Goal: Find contact information

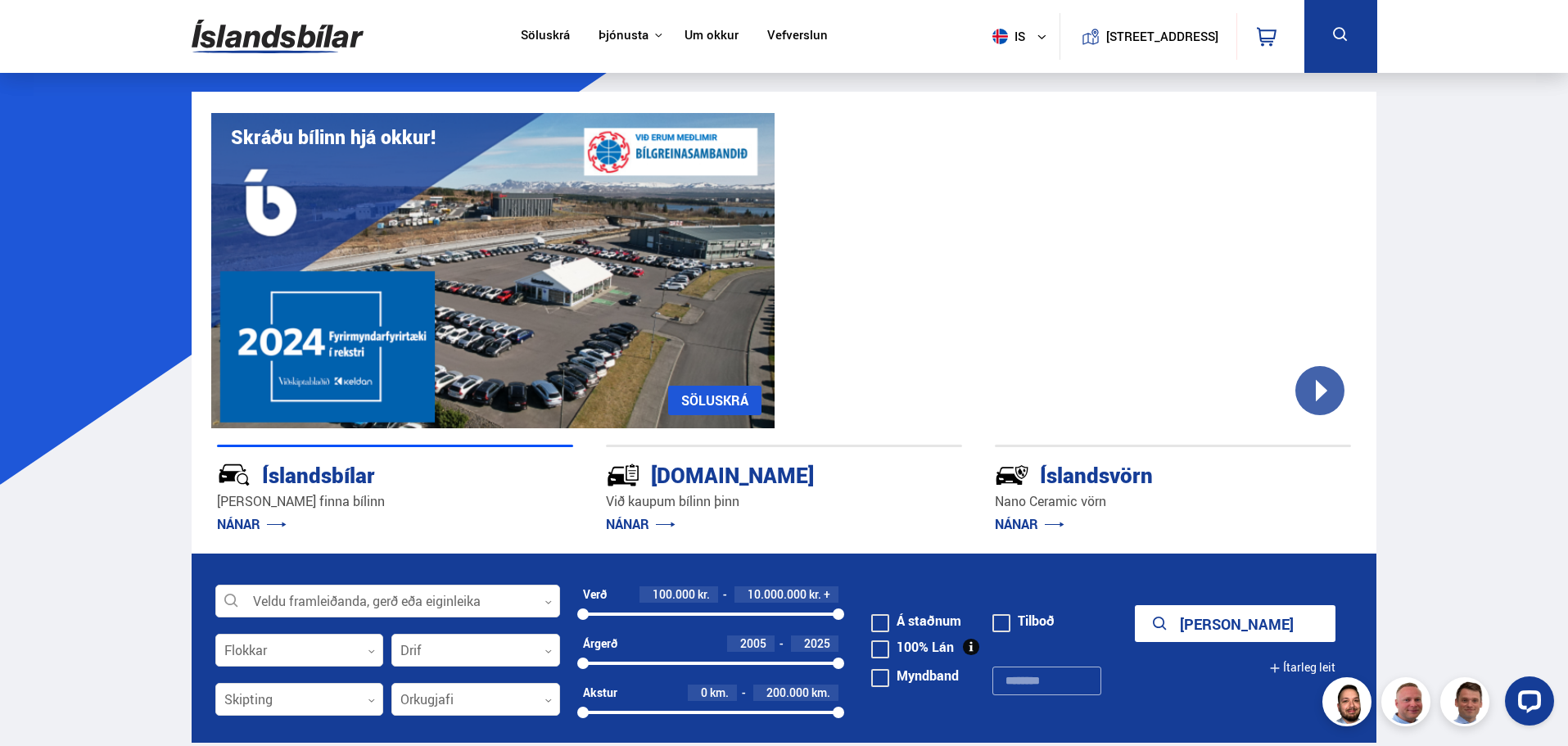
click at [693, 28] on link "Um okkur" at bounding box center [712, 36] width 54 height 17
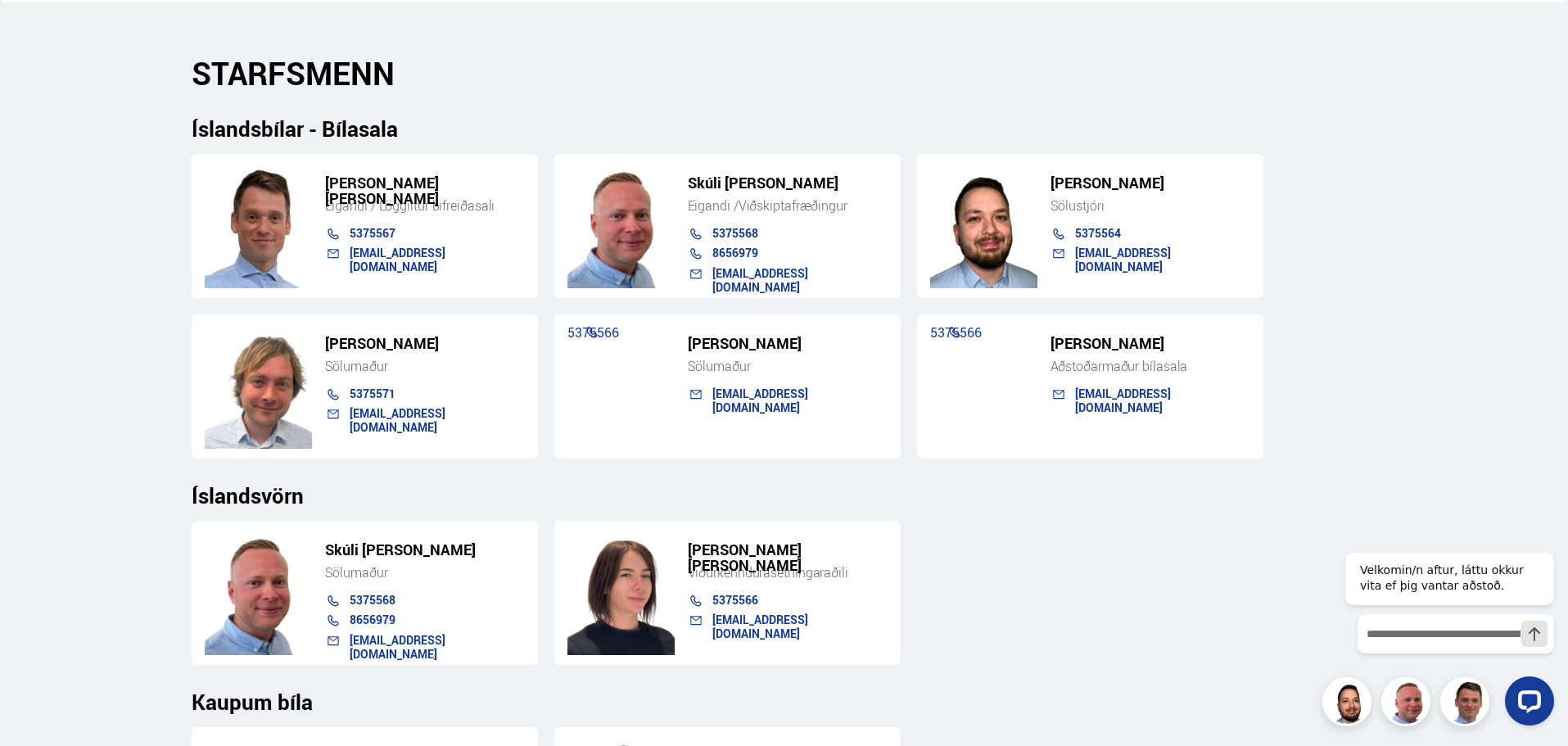
scroll to position [1638, 0]
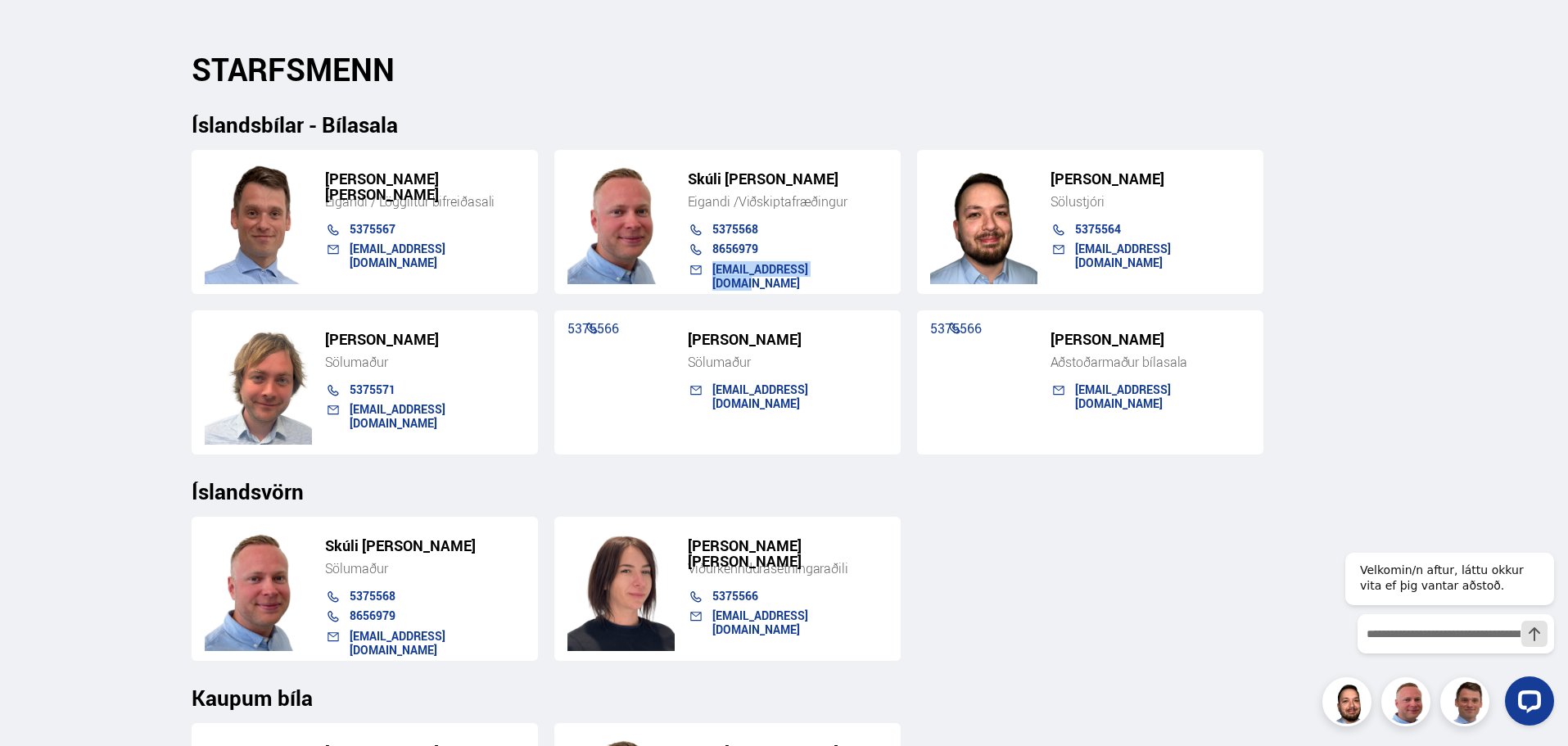
drag, startPoint x: 826, startPoint y: 268, endPoint x: 713, endPoint y: 278, distance: 113.4
click at [713, 278] on div "skuli@islandsbilar.is" at bounding box center [779, 273] width 216 height 20
copy link "skuli@islandsbilar.is"
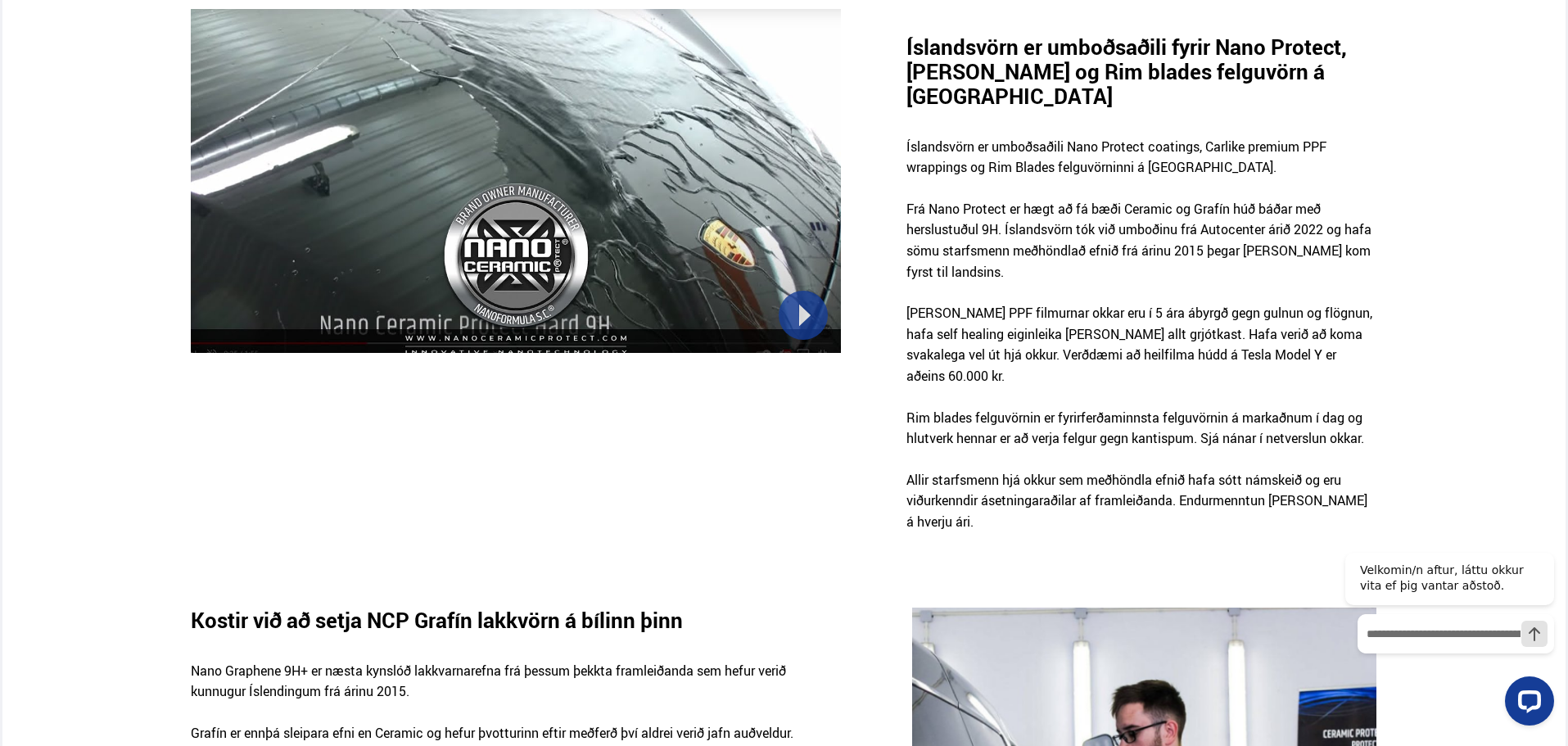
scroll to position [1064, 0]
